Goal: Find specific page/section: Find specific page/section

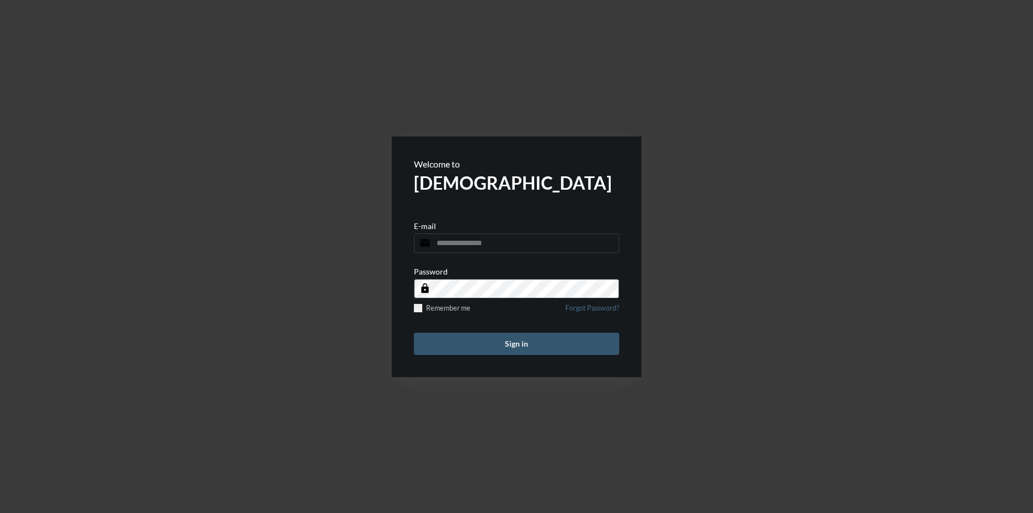
type input "**********"
click at [540, 342] on button "Sign in" at bounding box center [516, 344] width 205 height 22
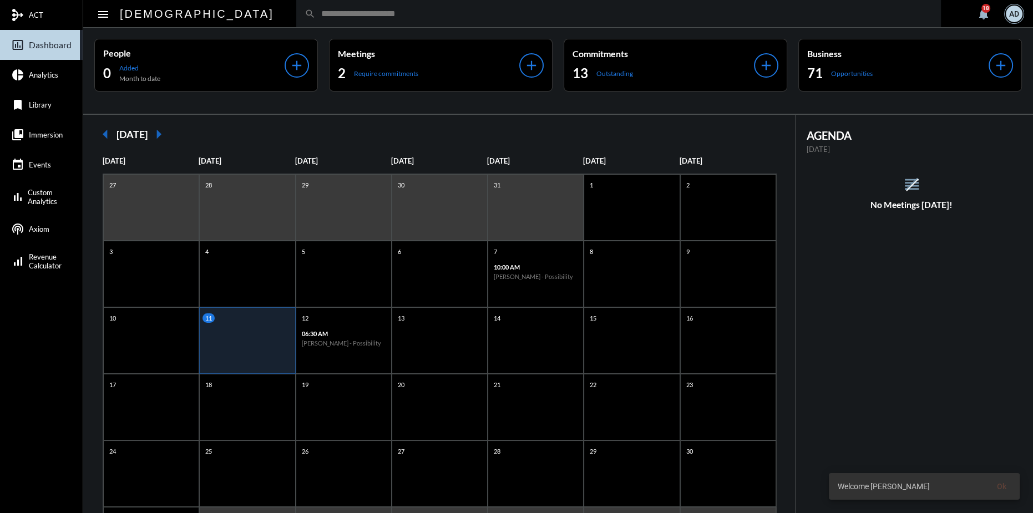
click at [1018, 9] on div "AD" at bounding box center [1014, 14] width 17 height 17
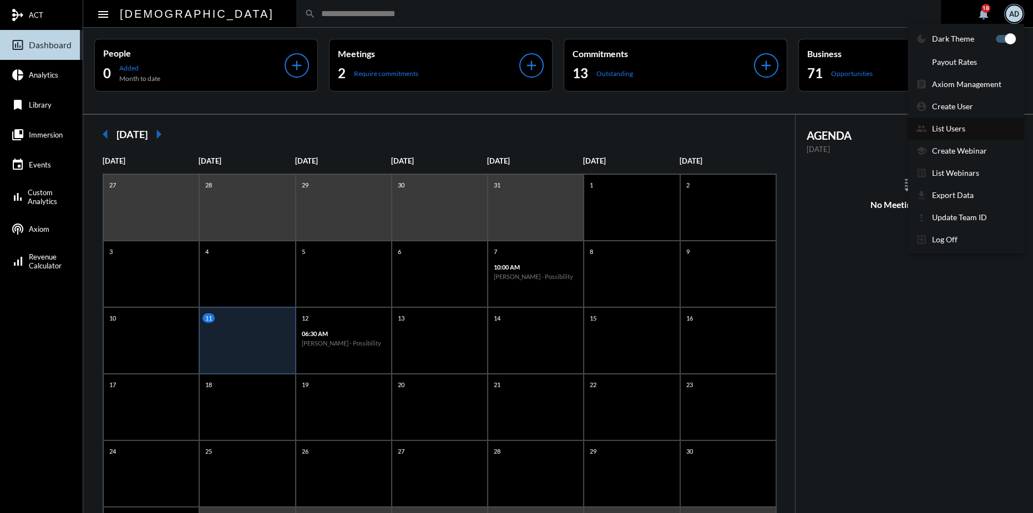
click at [946, 137] on section "group List Users" at bounding box center [966, 129] width 117 height 22
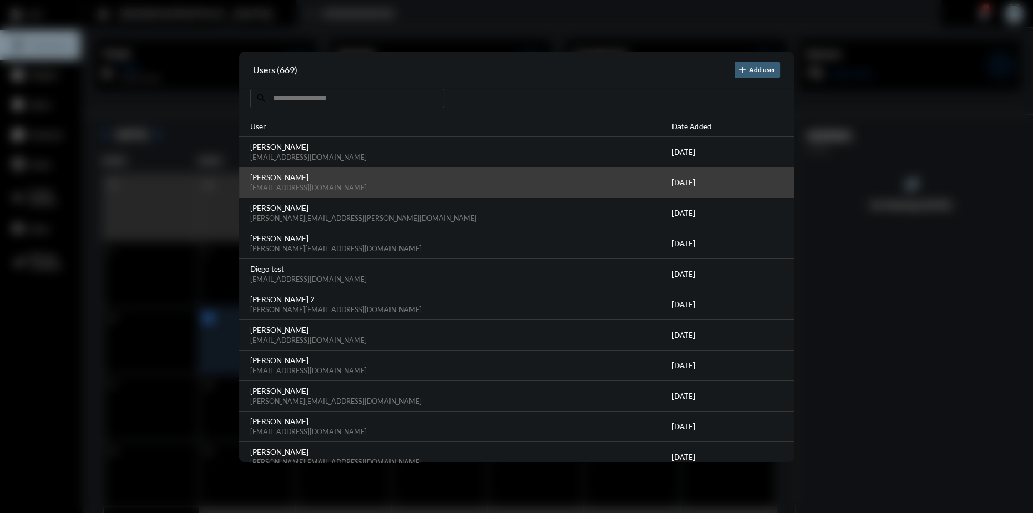
click at [726, 179] on div "[DATE]" at bounding box center [727, 182] width 111 height 19
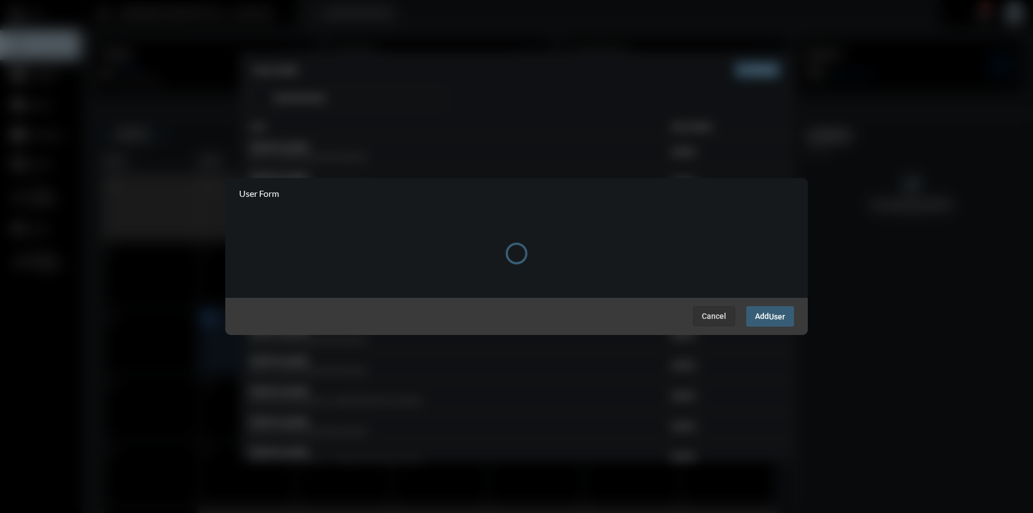
click at [684, 58] on div at bounding box center [516, 256] width 1033 height 513
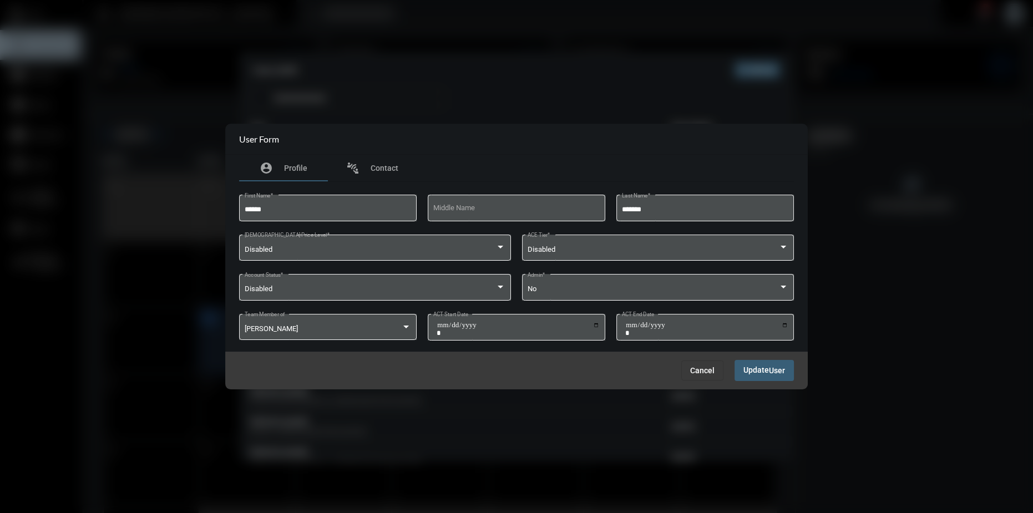
click at [692, 385] on div "Cancel Update User" at bounding box center [516, 370] width 583 height 37
click at [696, 376] on button "Cancel" at bounding box center [702, 371] width 42 height 20
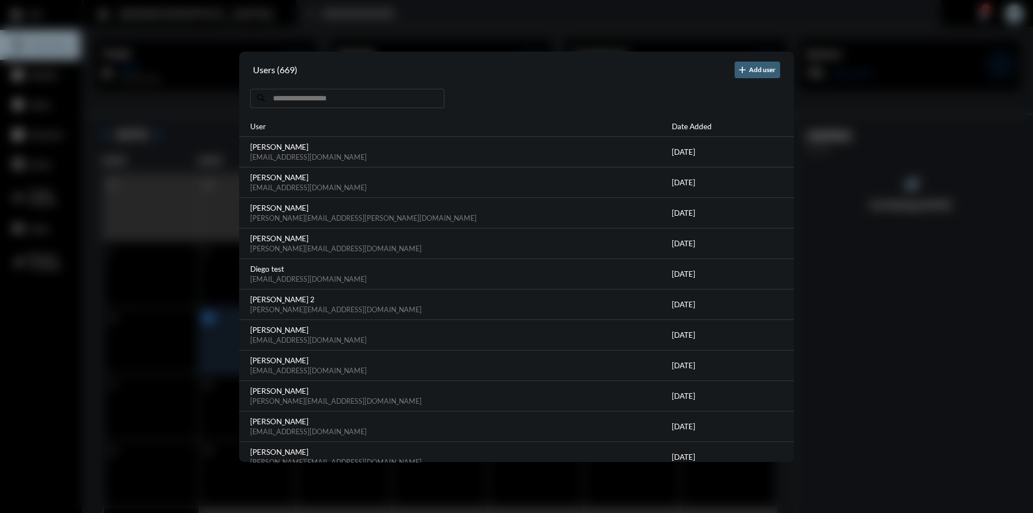
click at [626, 24] on div at bounding box center [516, 256] width 1033 height 513
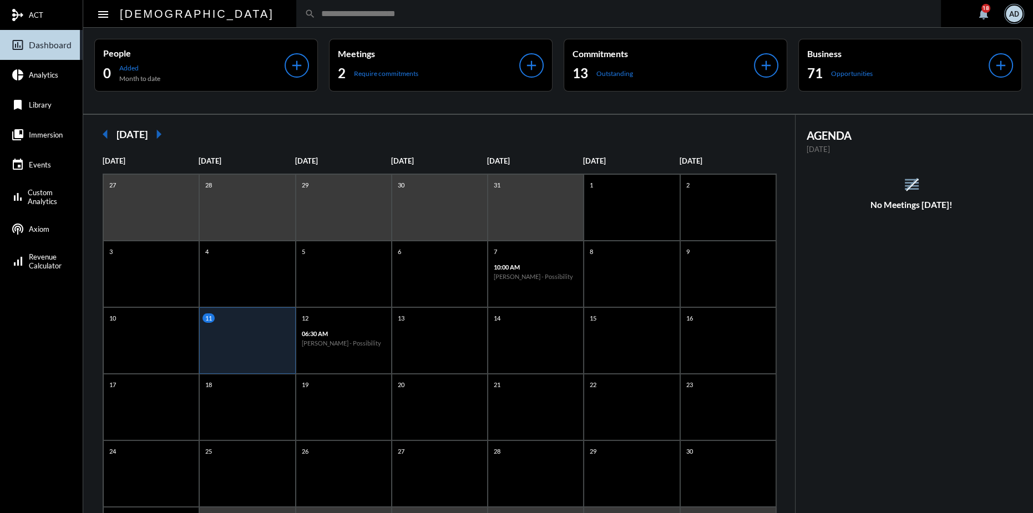
click at [376, 14] on input "text" at bounding box center [624, 13] width 617 height 9
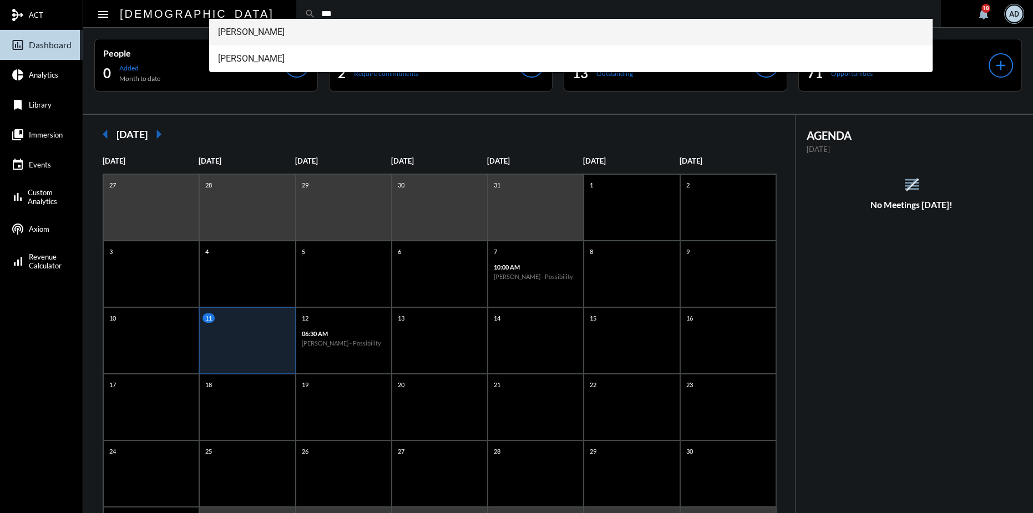
type input "***"
click at [280, 28] on span "[PERSON_NAME]" at bounding box center [571, 32] width 706 height 27
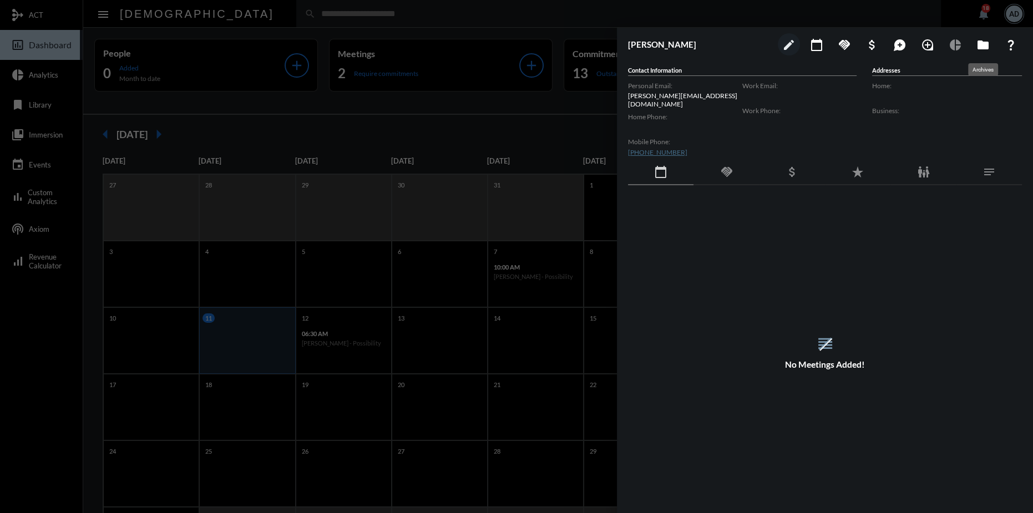
click at [979, 47] on mat-icon "folder" at bounding box center [983, 44] width 13 height 13
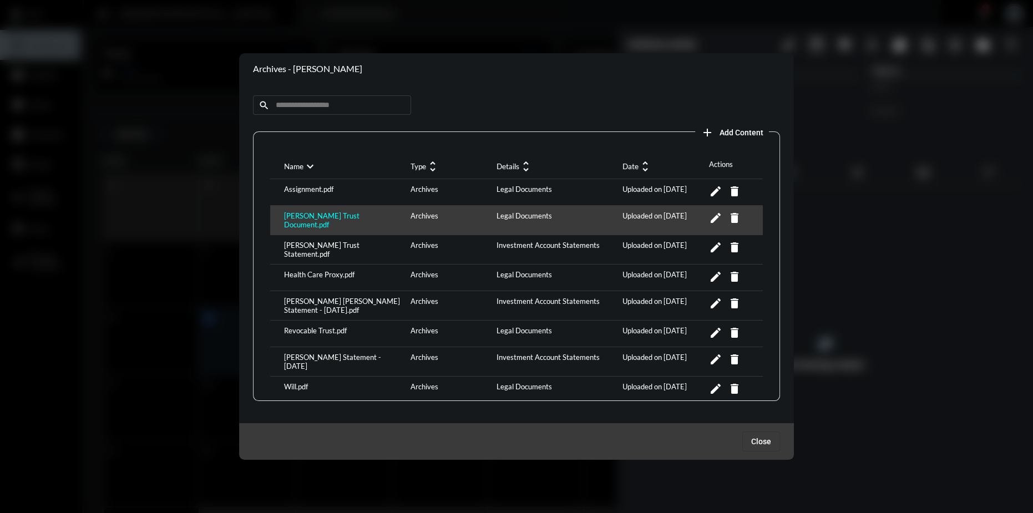
click at [335, 216] on div "[PERSON_NAME] Trust Document.pdf" at bounding box center [344, 220] width 127 height 18
